Goal: Task Accomplishment & Management: Use online tool/utility

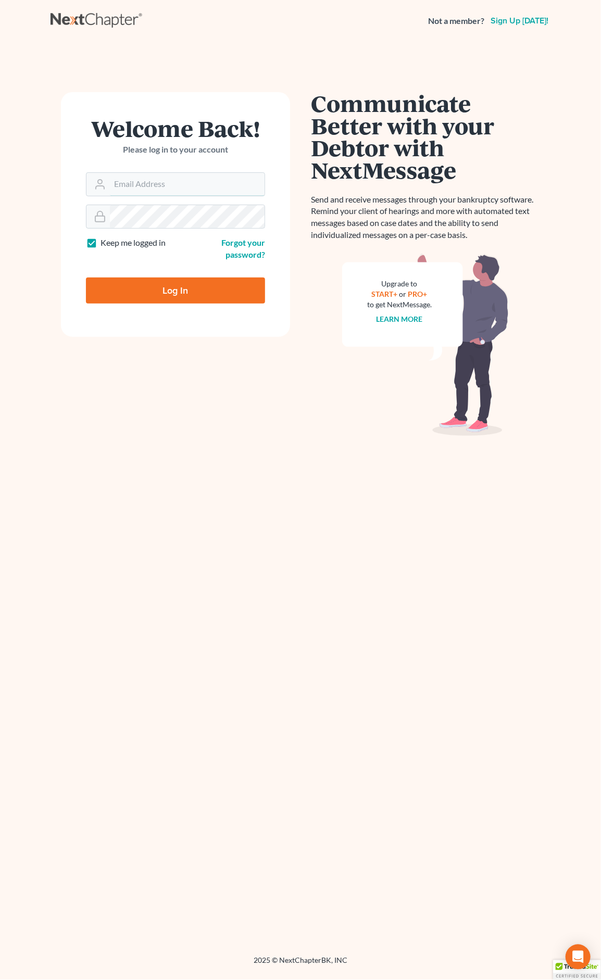
type input "[PERSON_NAME][EMAIL_ADDRESS][DOMAIN_NAME]"
click at [220, 299] on input "Log In" at bounding box center [175, 291] width 179 height 26
type input "Thinking..."
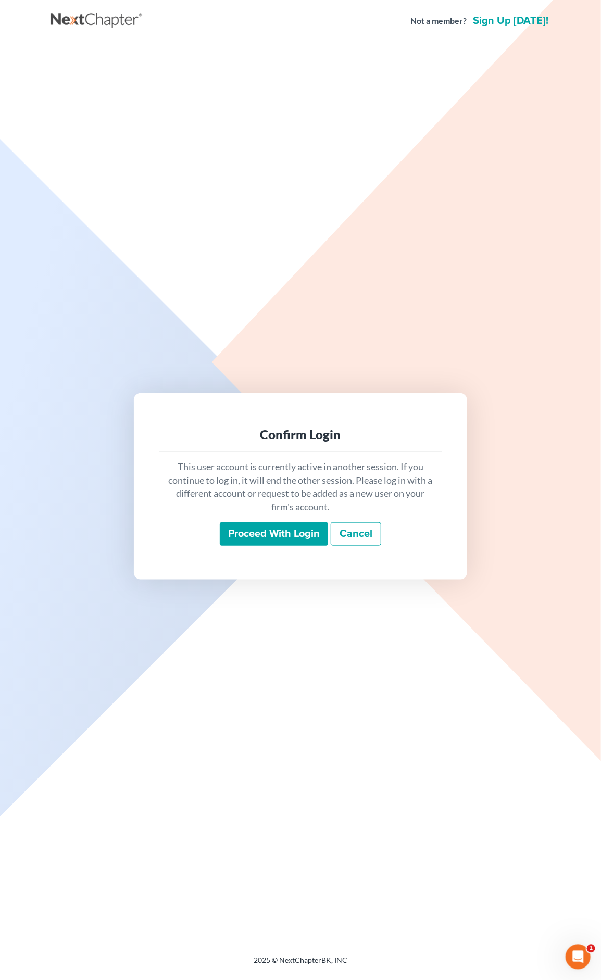
click at [283, 532] on input "Proceed with login" at bounding box center [274, 534] width 108 height 24
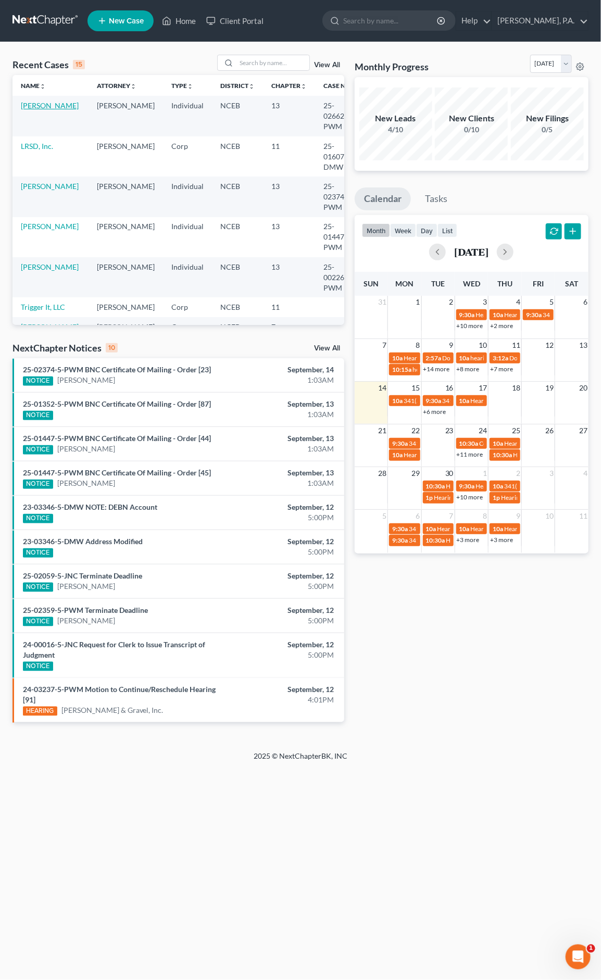
click at [48, 106] on link "Jones, Torris" at bounding box center [50, 105] width 58 height 9
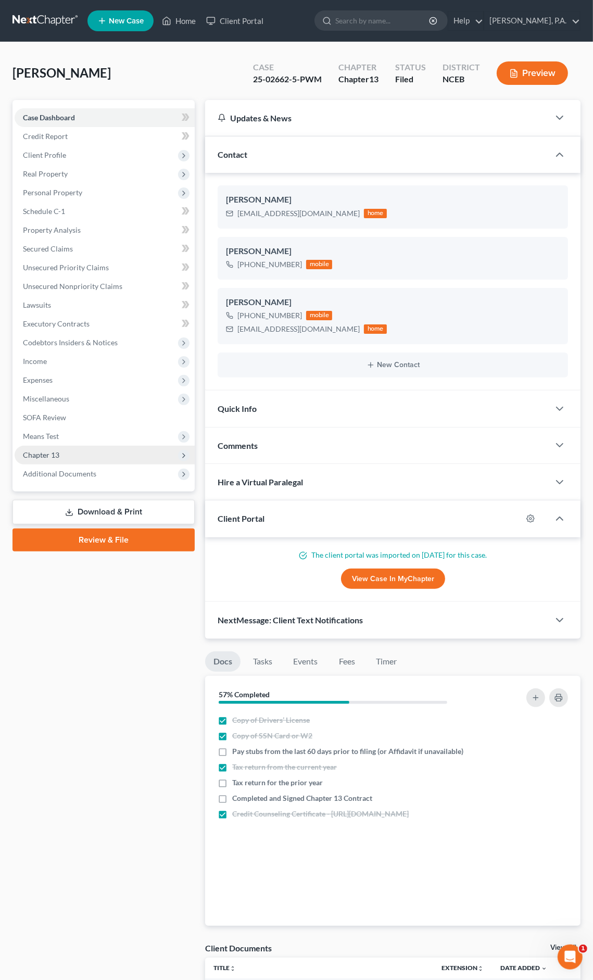
click at [143, 460] on span "Chapter 13" at bounding box center [105, 455] width 180 height 19
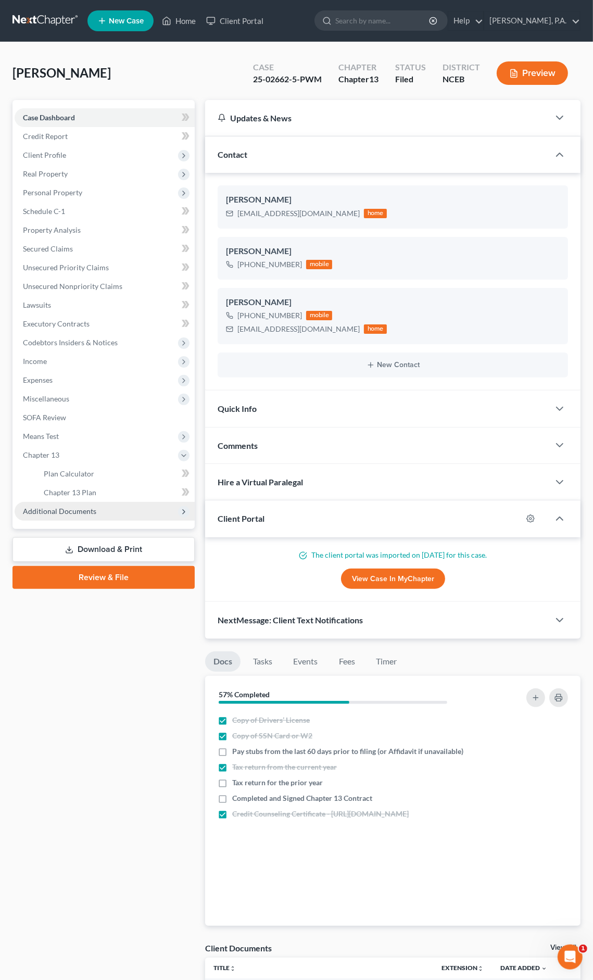
click at [140, 506] on span "Additional Documents" at bounding box center [105, 511] width 180 height 19
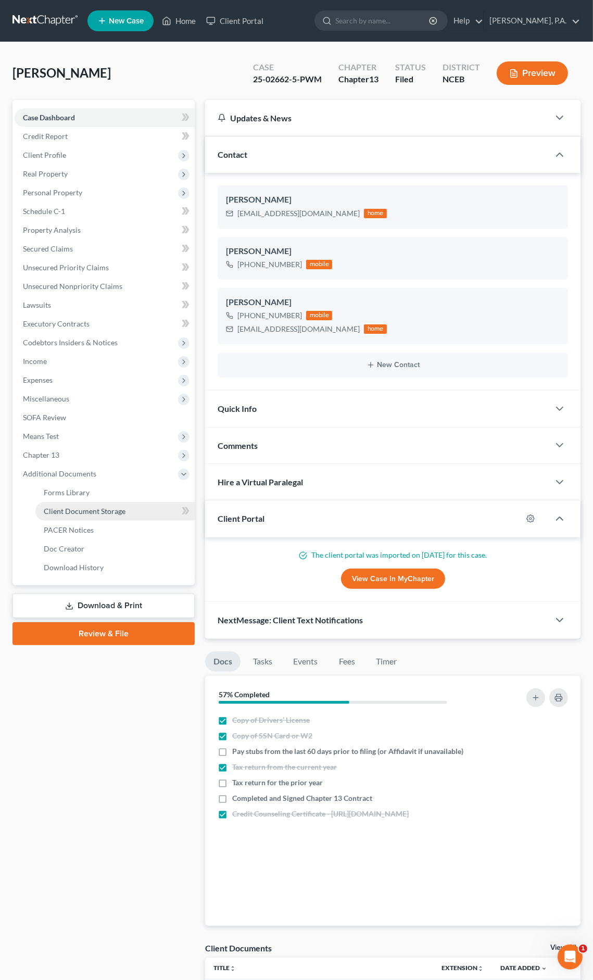
click at [144, 514] on link "Client Document Storage" at bounding box center [114, 511] width 159 height 19
select select "0"
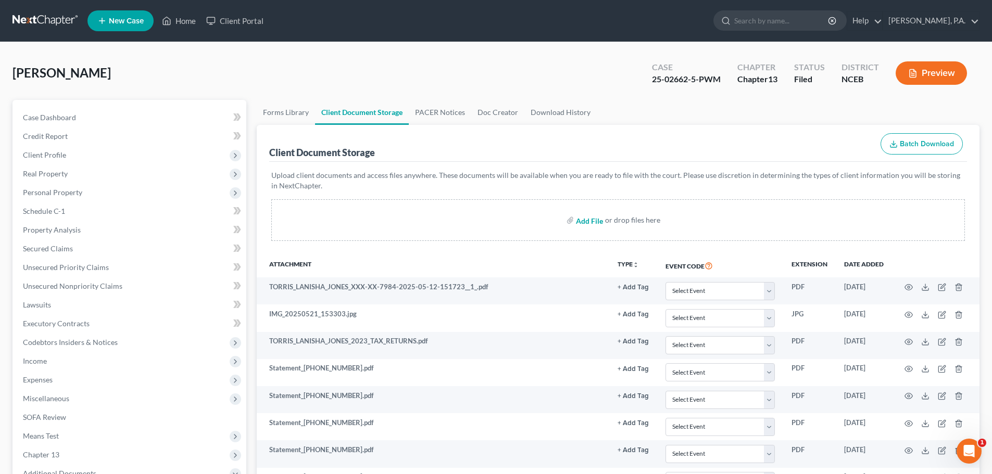
scroll to position [238, 0]
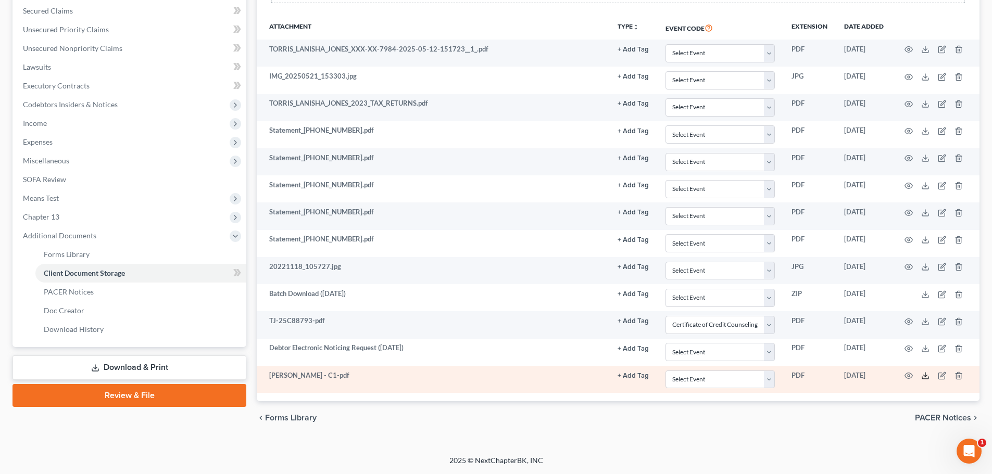
click at [600, 376] on icon at bounding box center [925, 376] width 8 height 8
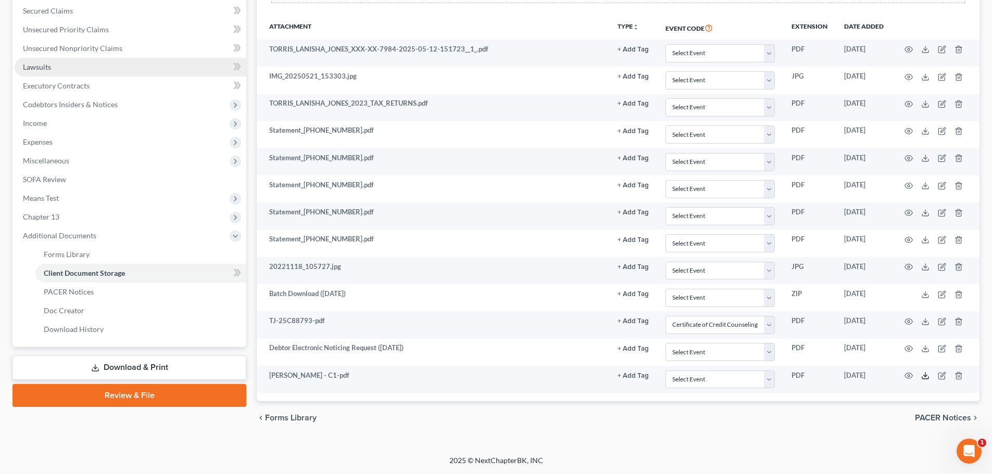
scroll to position [0, 0]
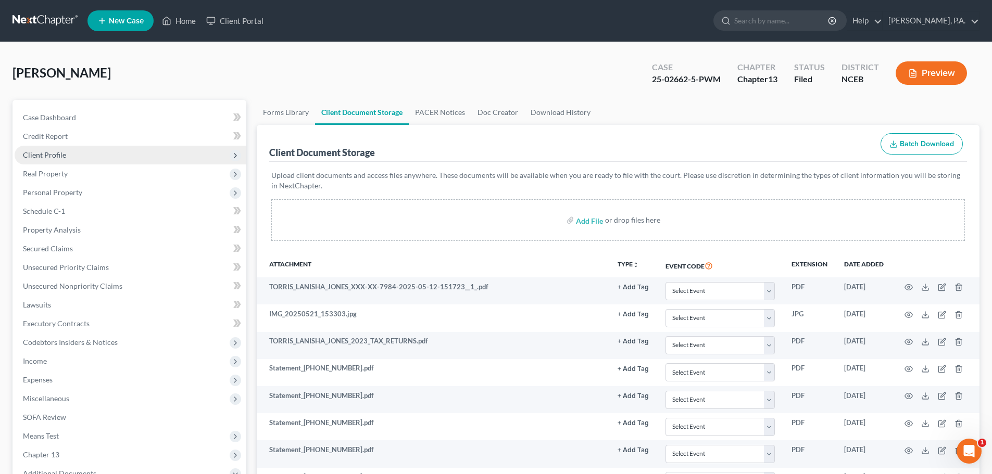
click at [62, 156] on span "Client Profile" at bounding box center [44, 155] width 43 height 9
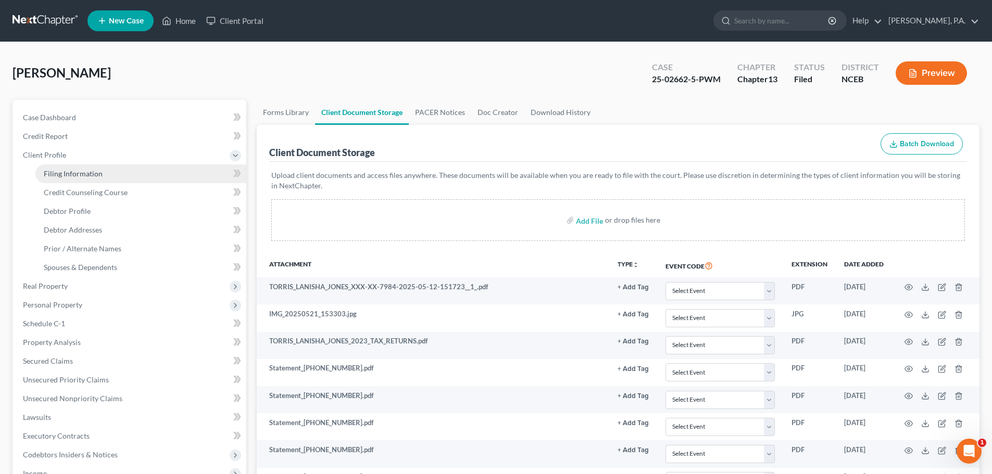
click at [71, 180] on link "Filing Information" at bounding box center [140, 174] width 211 height 19
select select "1"
select select "0"
select select "3"
select select "28"
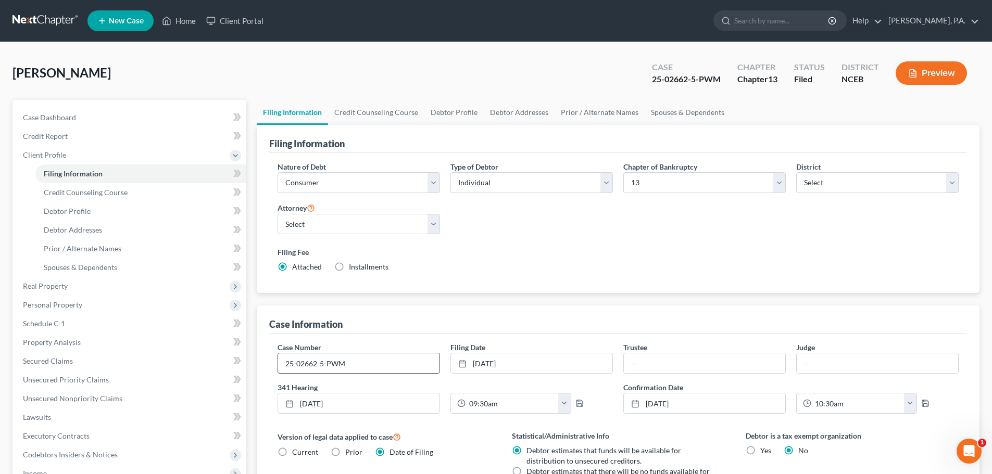
drag, startPoint x: 346, startPoint y: 361, endPoint x: 285, endPoint y: 367, distance: 60.7
click at [285, 367] on input "25-02662-5-PWM" at bounding box center [358, 364] width 161 height 20
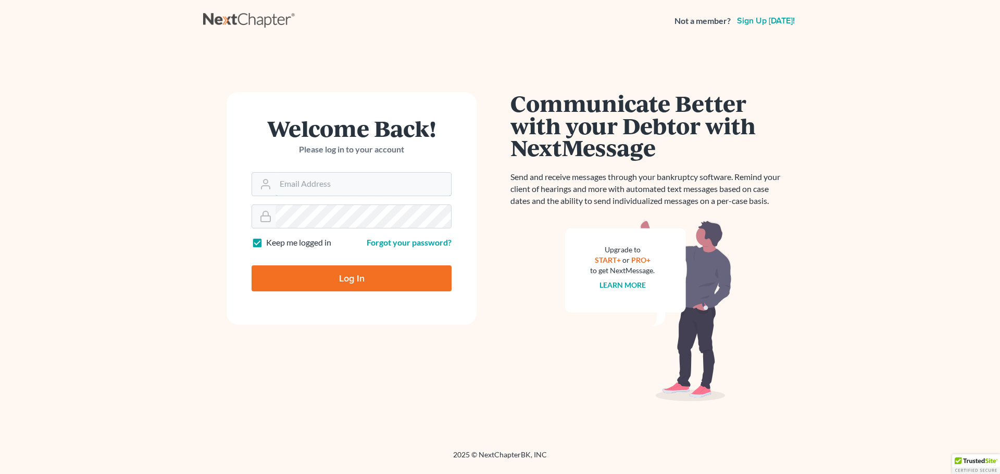
type input "j.m.cook@jmcookesq.com"
click at [423, 285] on input "Log In" at bounding box center [352, 279] width 200 height 26
type input "Thinking..."
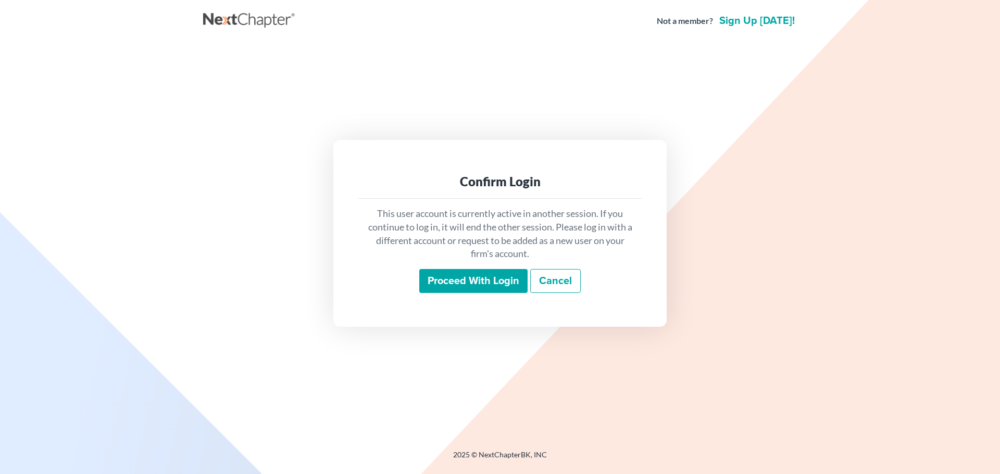
click at [437, 279] on input "Proceed with login" at bounding box center [473, 281] width 108 height 24
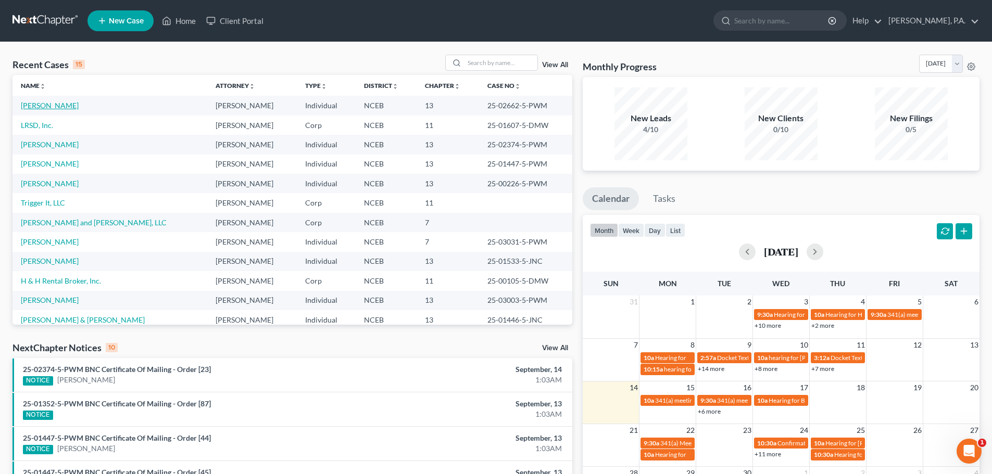
click at [35, 104] on link "[PERSON_NAME]" at bounding box center [50, 105] width 58 height 9
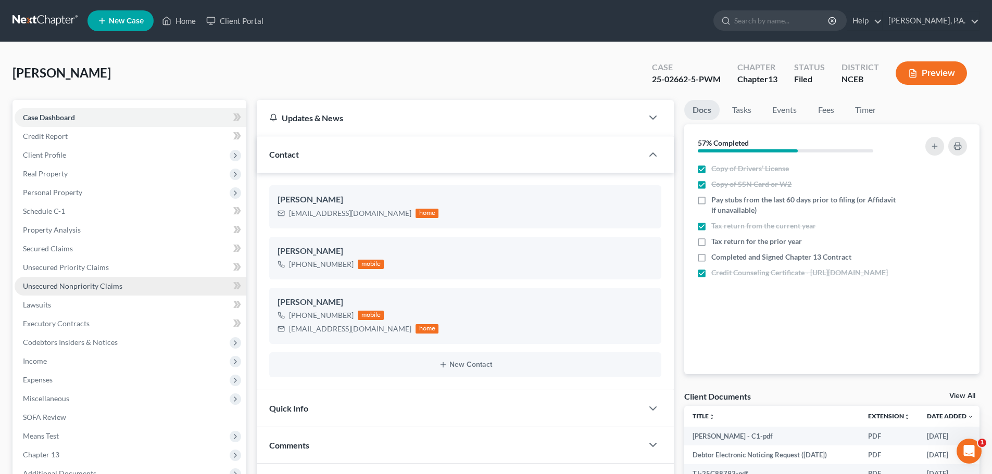
scroll to position [204, 0]
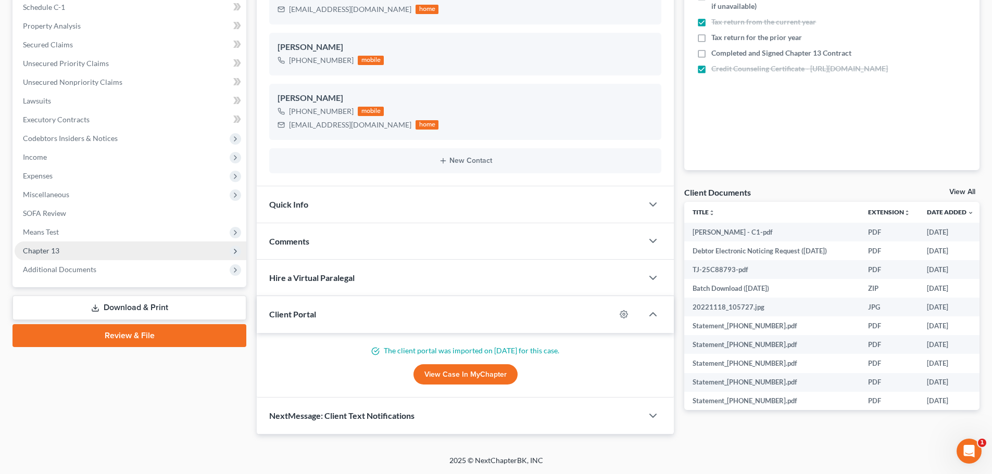
click at [141, 251] on span "Chapter 13" at bounding box center [131, 251] width 232 height 19
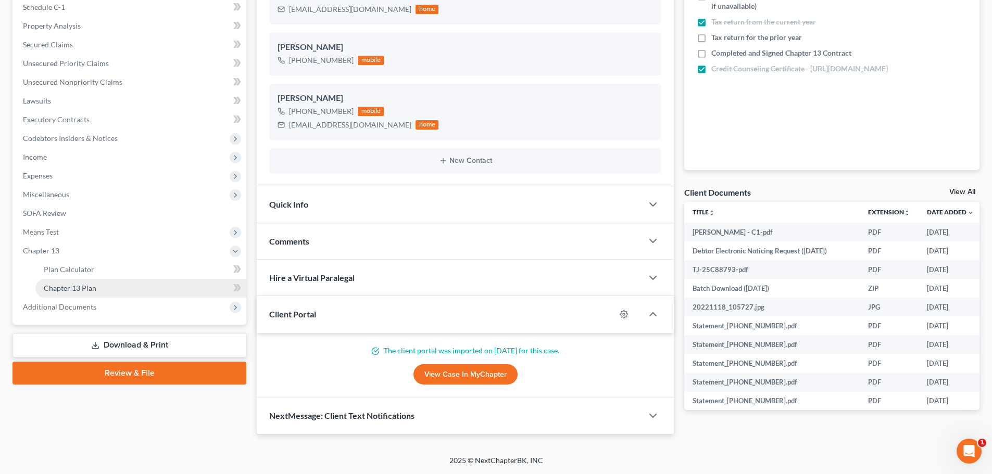
click at [156, 284] on link "Chapter 13 Plan" at bounding box center [140, 288] width 211 height 19
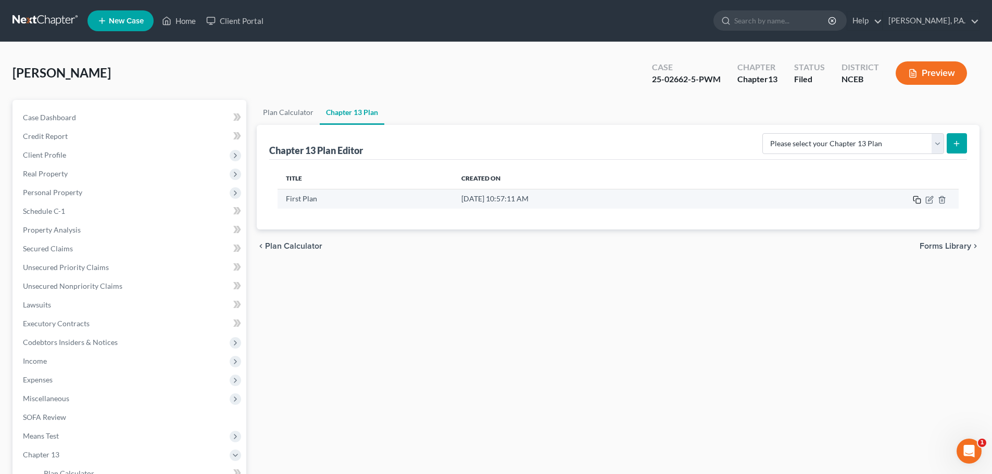
click at [918, 199] on icon "button" at bounding box center [917, 200] width 8 height 8
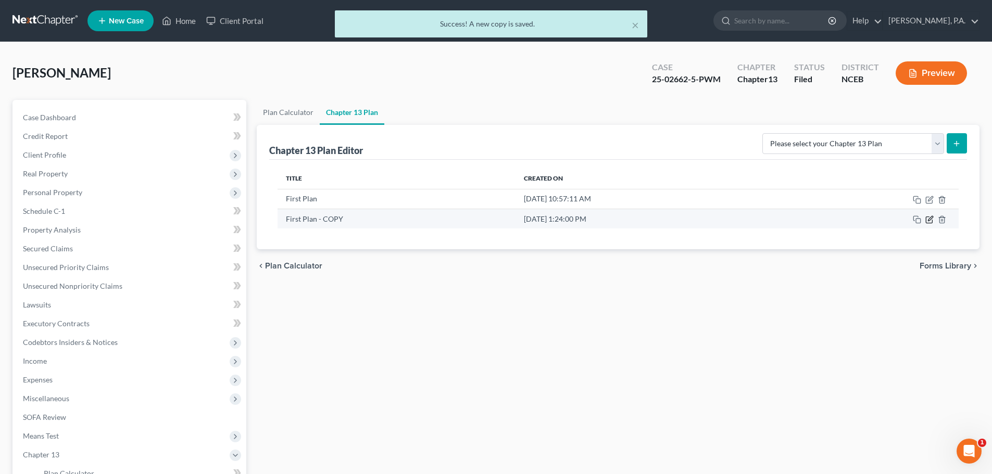
click at [928, 220] on icon "button" at bounding box center [929, 220] width 8 height 8
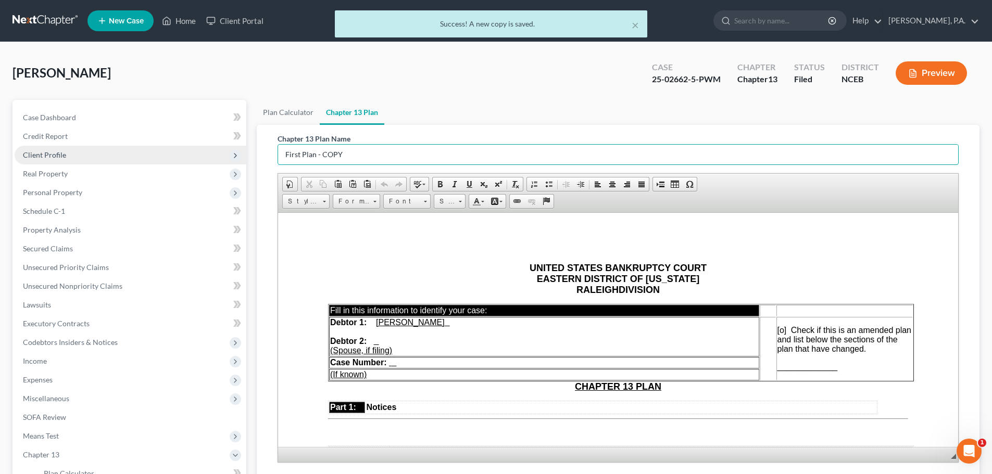
drag, startPoint x: 346, startPoint y: 158, endPoint x: 231, endPoint y: 155, distance: 115.2
click at [271, 155] on div "Chapter 13 Plan Name First Plan - COPY Rich Text Editor, document-ckeditor Edit…" at bounding box center [618, 300] width 698 height 350
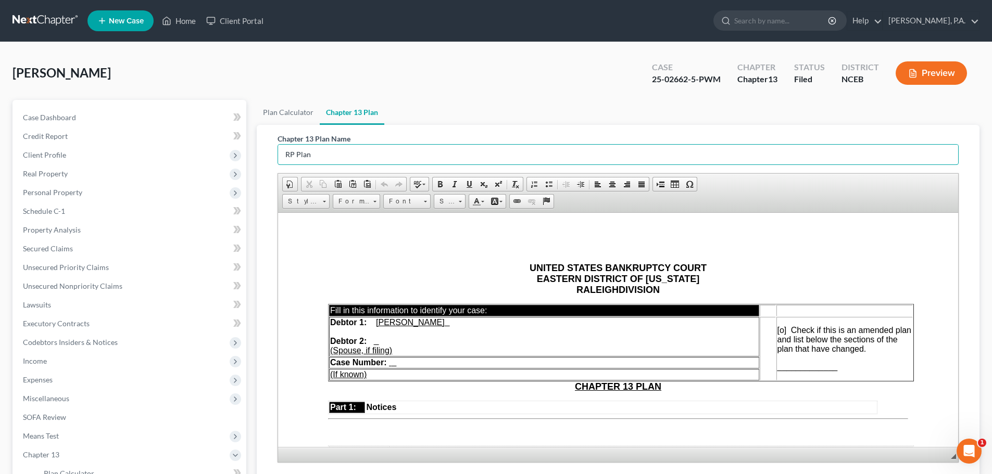
type input "RP Plan"
click at [390, 364] on u at bounding box center [390, 362] width 2 height 9
drag, startPoint x: 450, startPoint y: 362, endPoint x: 387, endPoint y: 366, distance: 63.2
click at [387, 366] on td "Case Number: 25-02662-5-PWM" at bounding box center [544, 362] width 430 height 11
click at [462, 187] on link "Underline" at bounding box center [469, 185] width 15 height 14
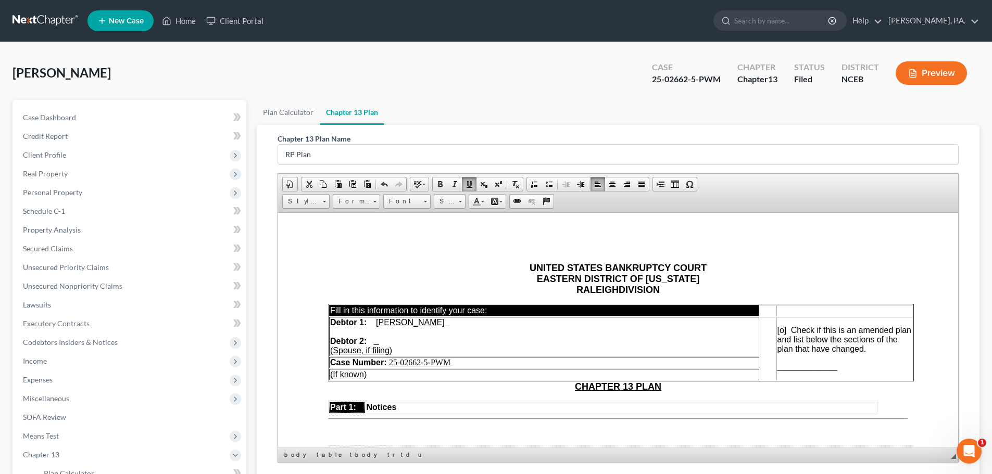
click at [782, 330] on span "[o]" at bounding box center [782, 329] width 9 height 9
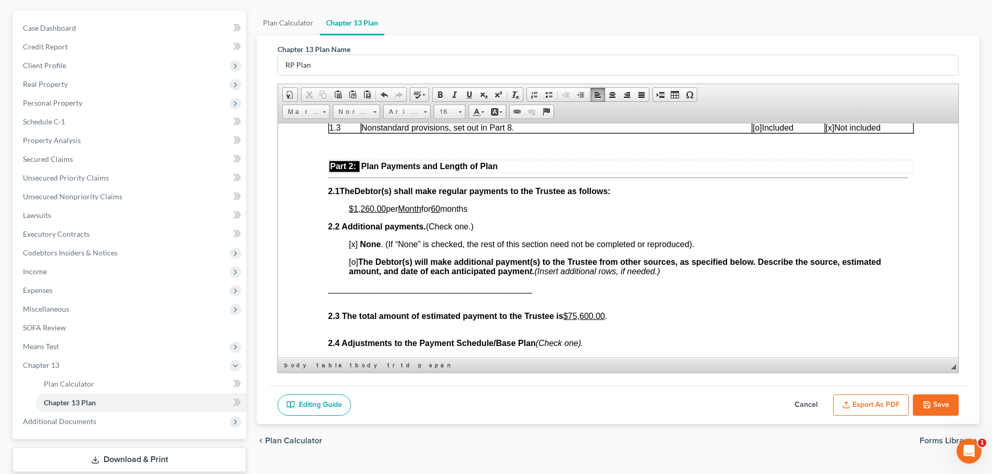
scroll to position [579, 0]
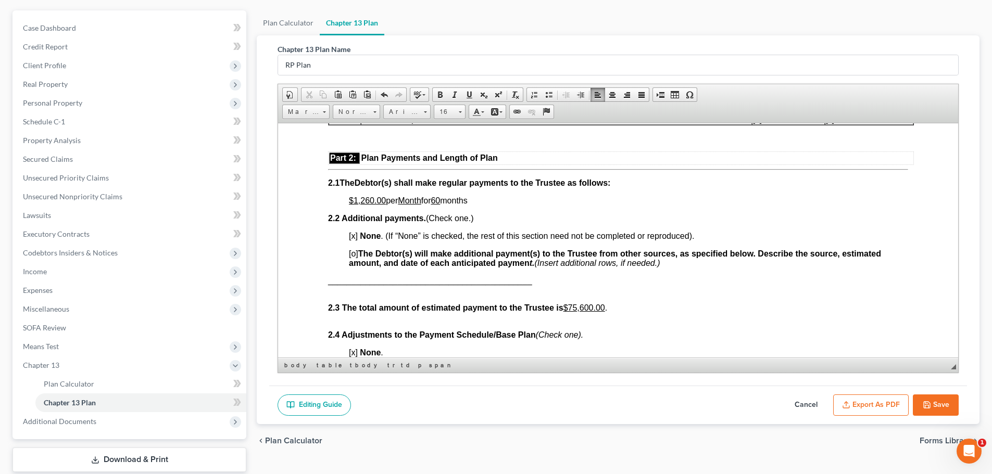
click at [819, 93] on span "Document Document Properties Clipboard/Undo Cut Copy Paste Paste as plain text …" at bounding box center [618, 95] width 672 height 17
